Goal: Use online tool/utility: Utilize a website feature to perform a specific function

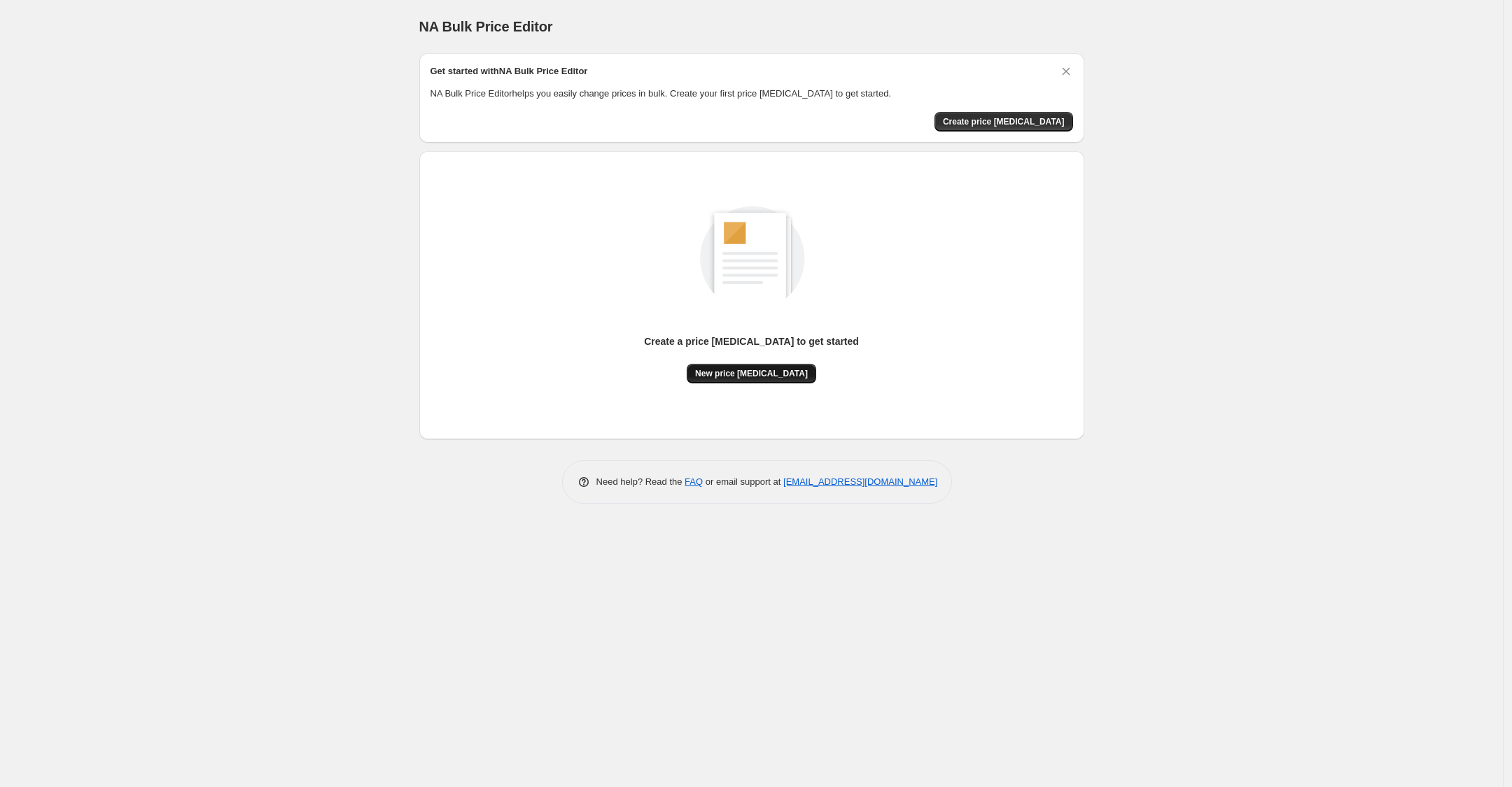
click at [768, 368] on span "New price [MEDICAL_DATA]" at bounding box center [751, 373] width 112 height 11
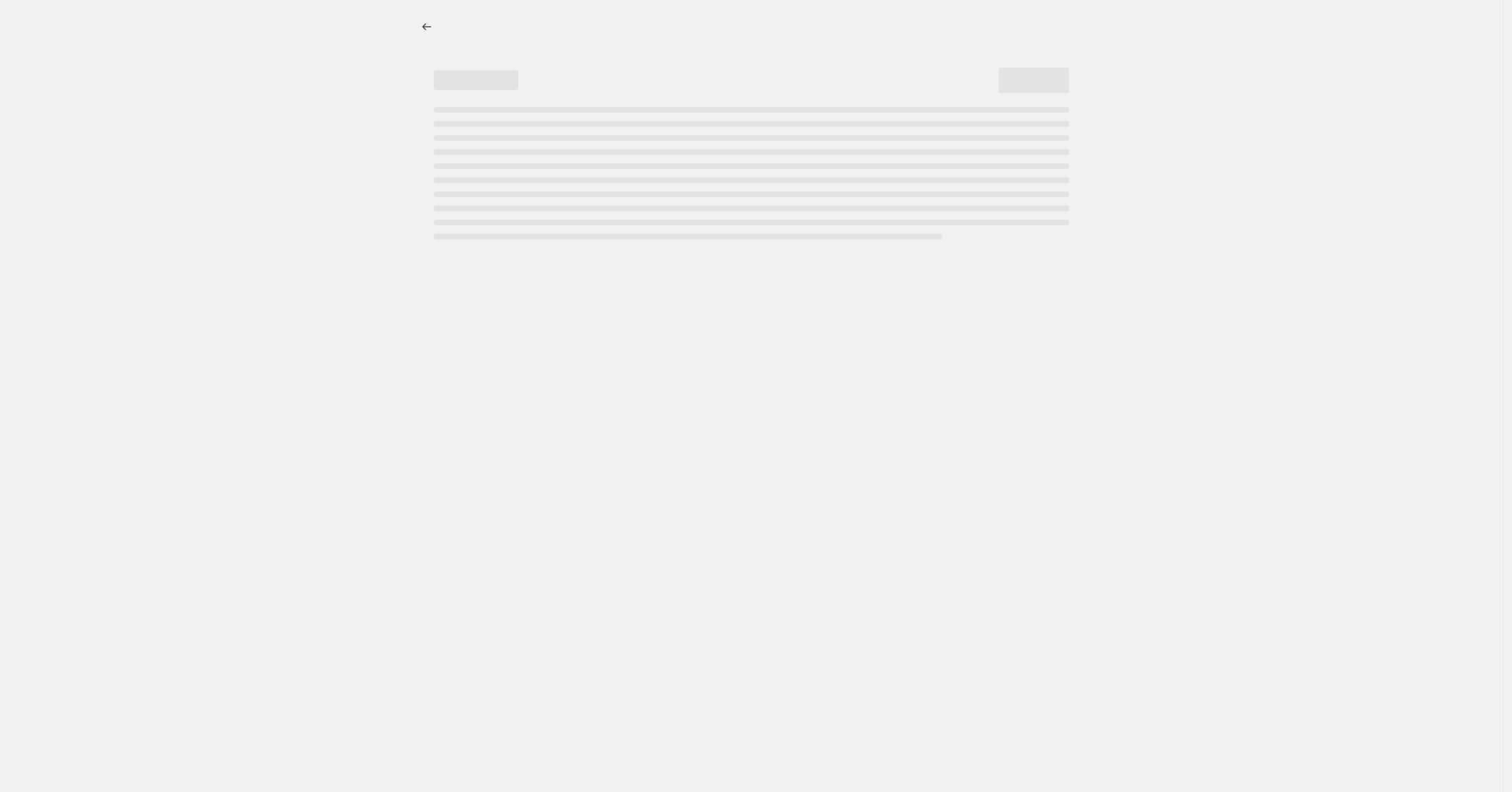
select select "percentage"
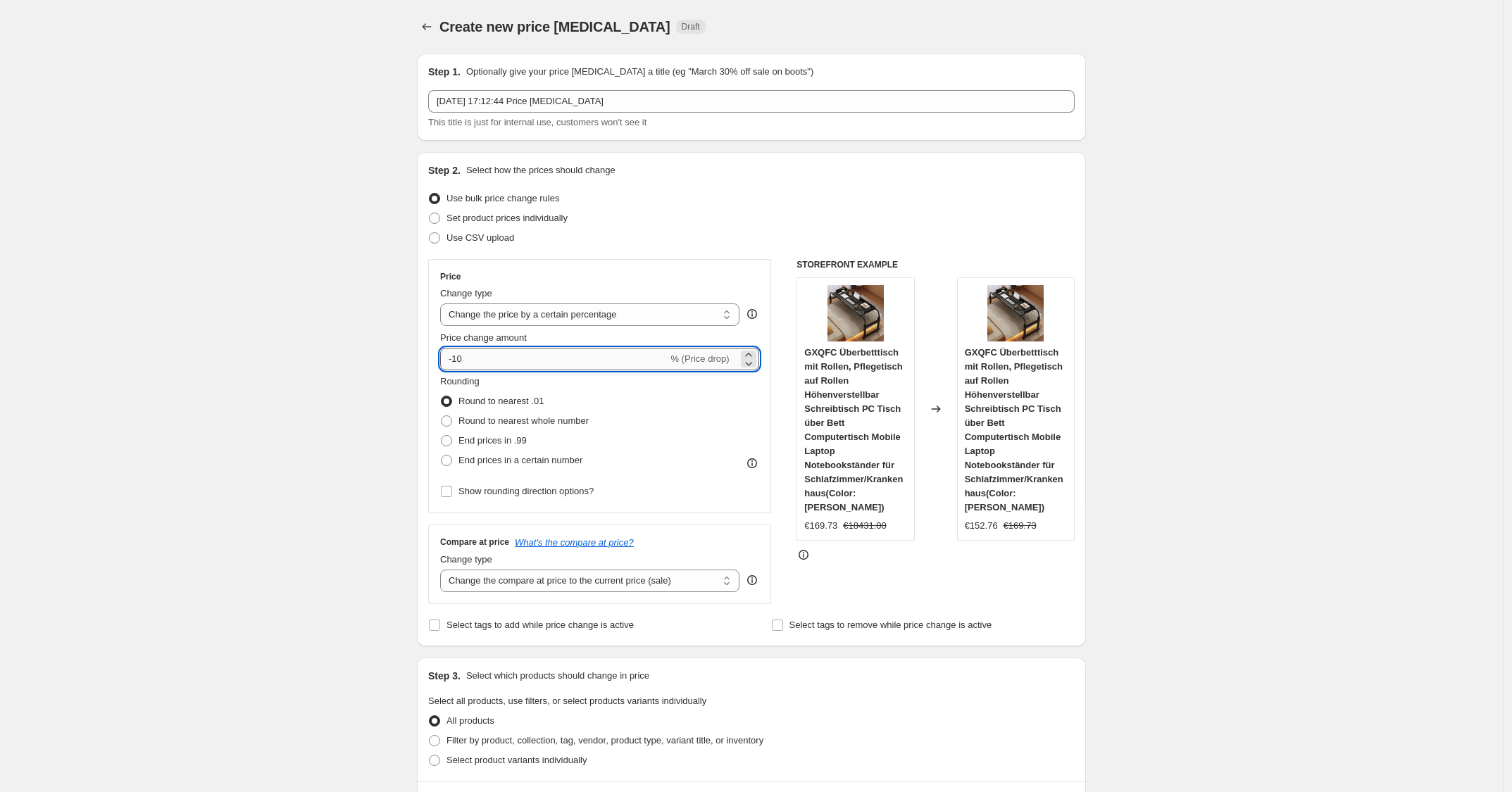
click at [546, 363] on input "-10" at bounding box center [554, 360] width 228 height 23
type input "-1"
type input "-25"
click at [621, 333] on div "Price change amount" at bounding box center [599, 338] width 319 height 14
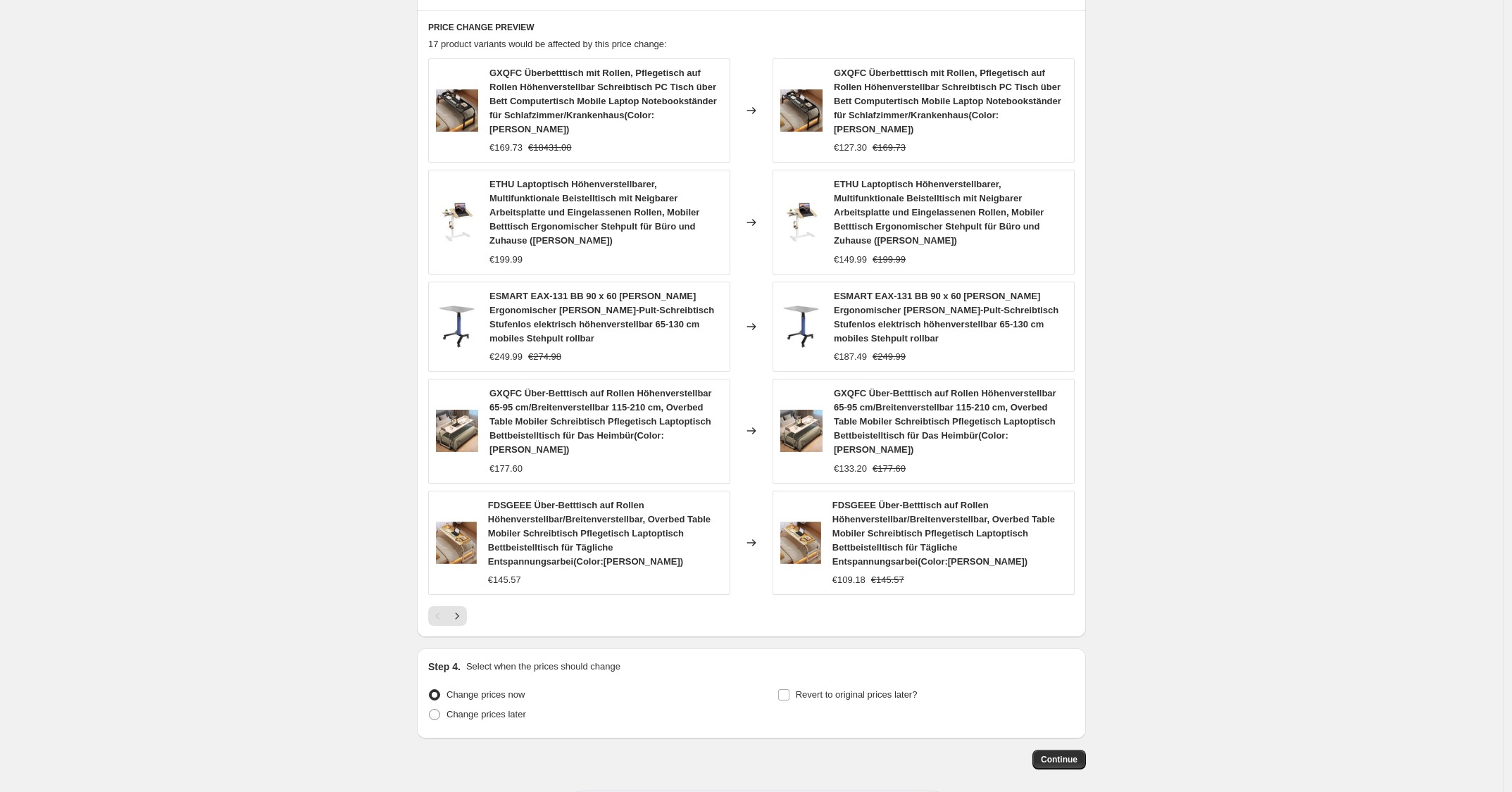
scroll to position [797, 0]
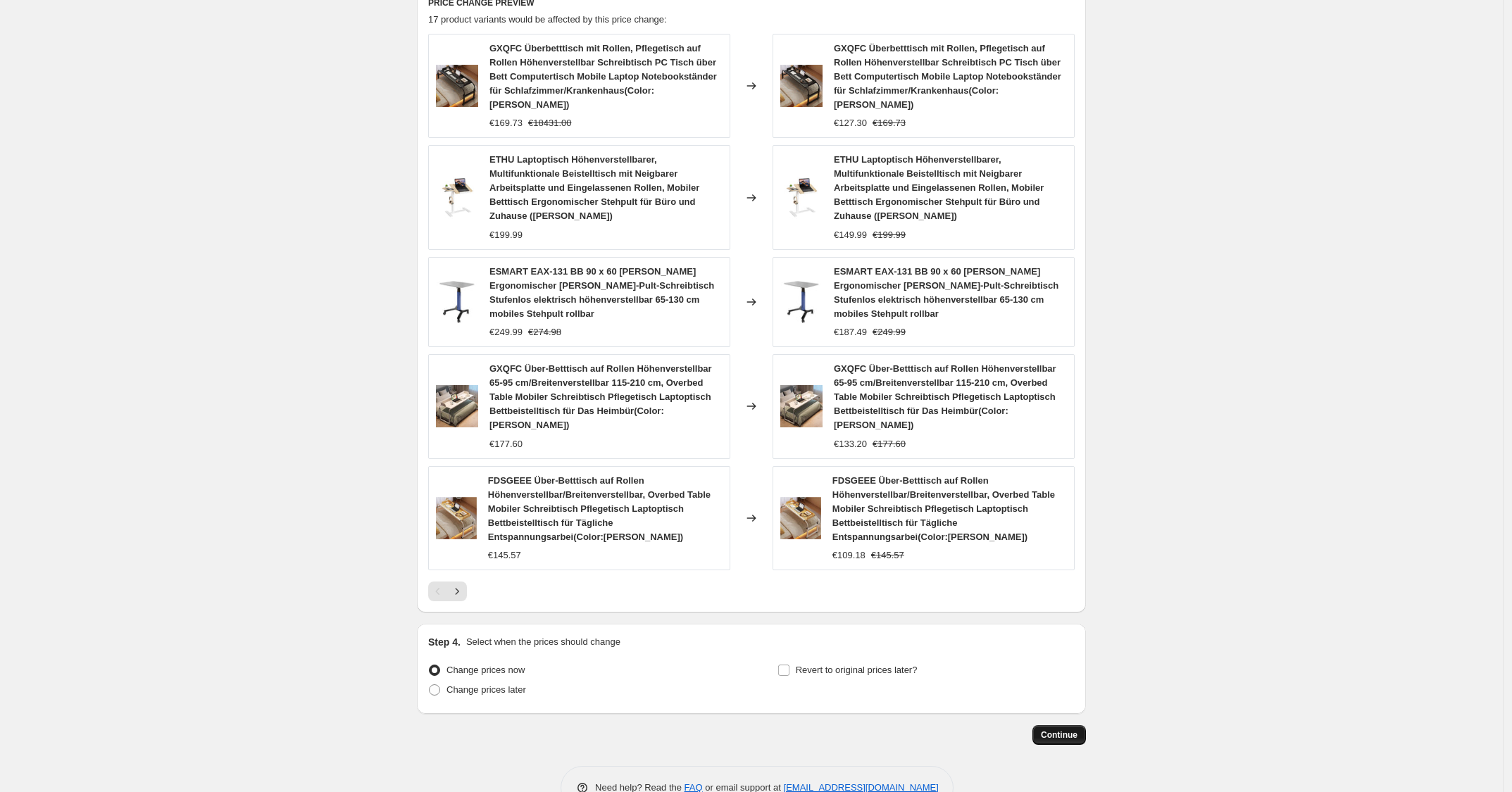
click at [1062, 730] on span "Continue" at bounding box center [1059, 735] width 36 height 11
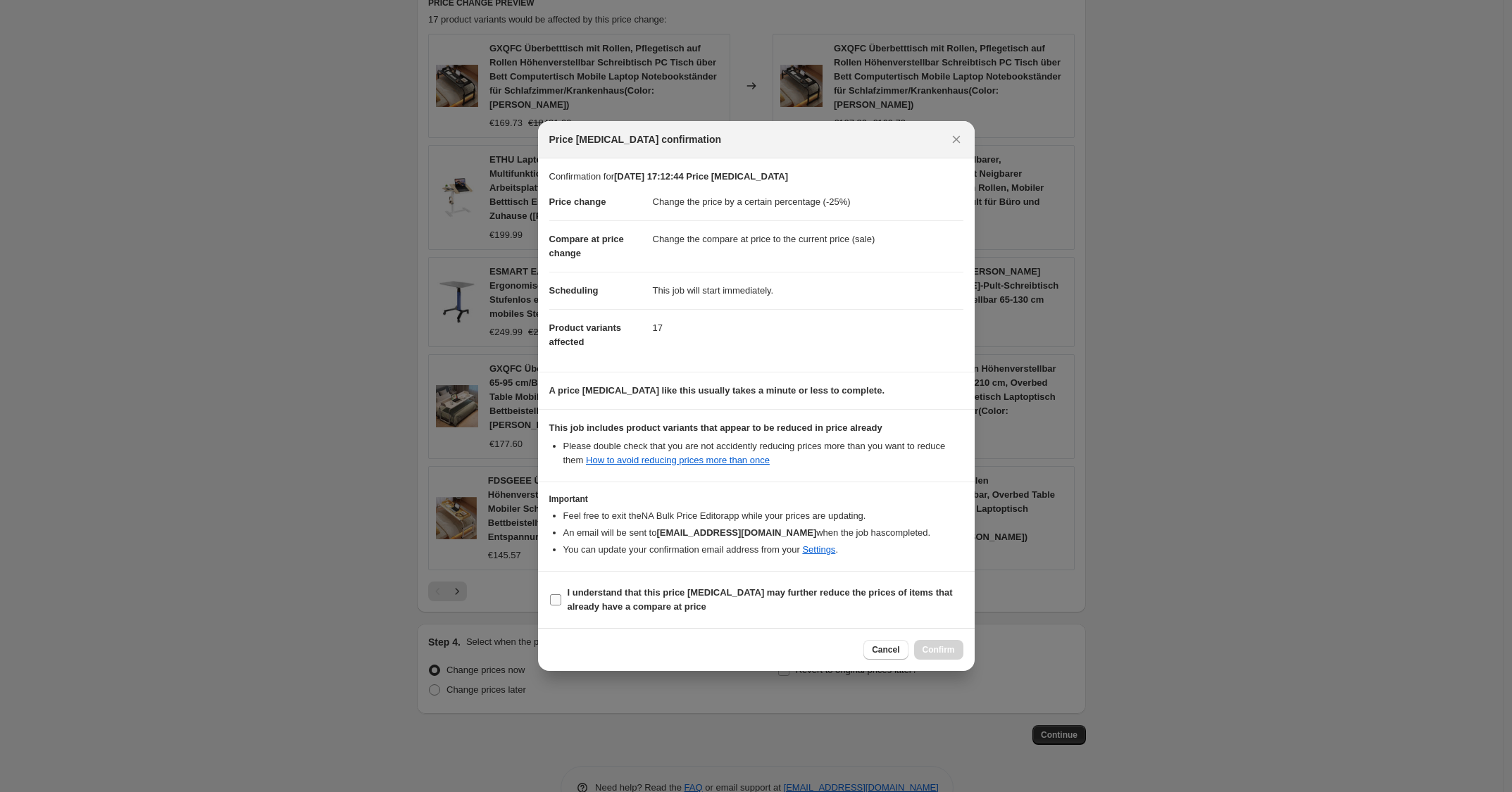
click at [860, 594] on b "I understand that this price [MEDICAL_DATA] may further reduce the prices of it…" at bounding box center [760, 599] width 385 height 24
click at [561, 595] on input "I understand that this price [MEDICAL_DATA] may further reduce the prices of it…" at bounding box center [555, 600] width 11 height 11
checkbox input "true"
click at [935, 647] on span "Confirm" at bounding box center [938, 649] width 33 height 11
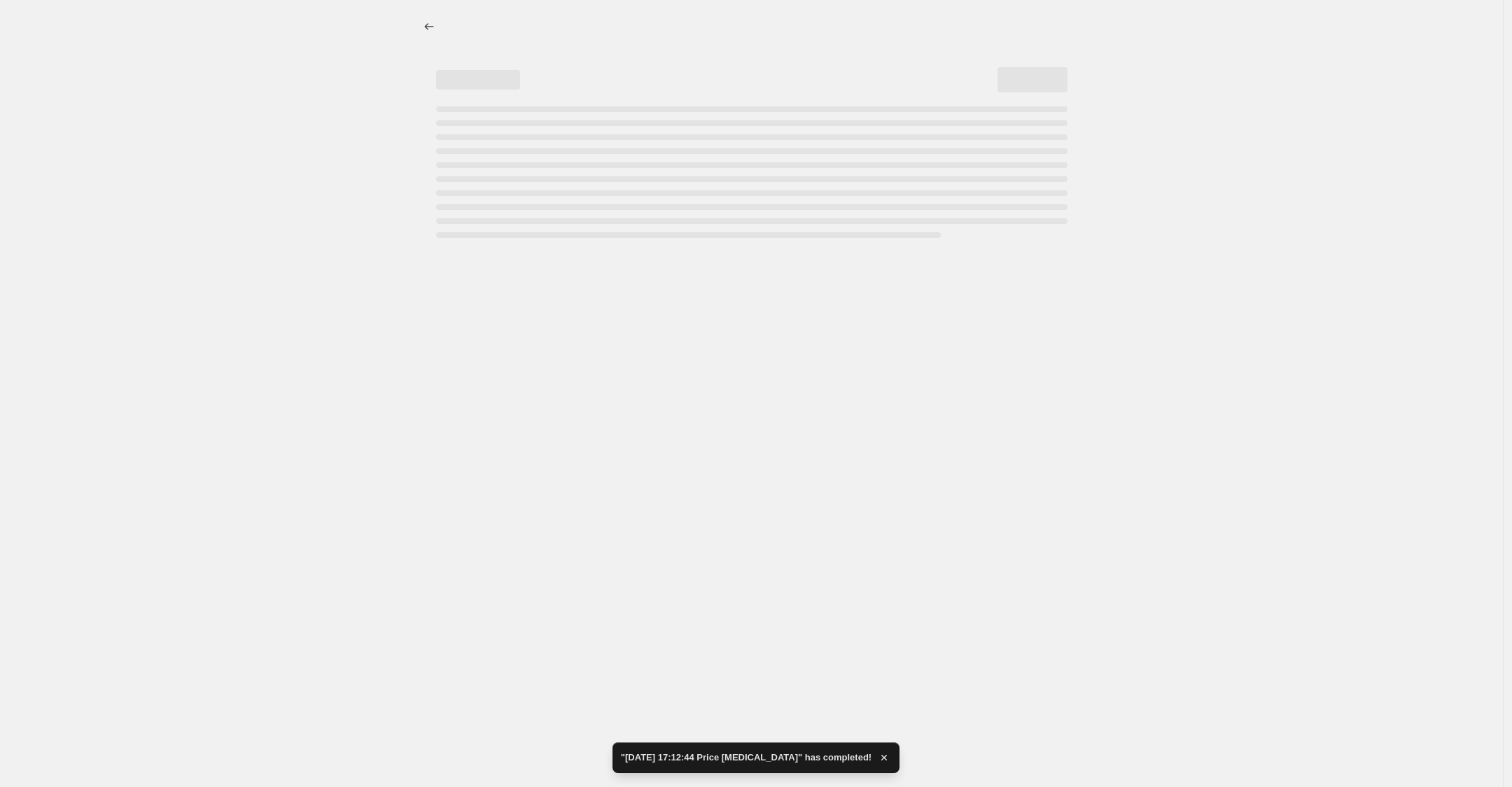
select select "percentage"
